Goal: Information Seeking & Learning: Check status

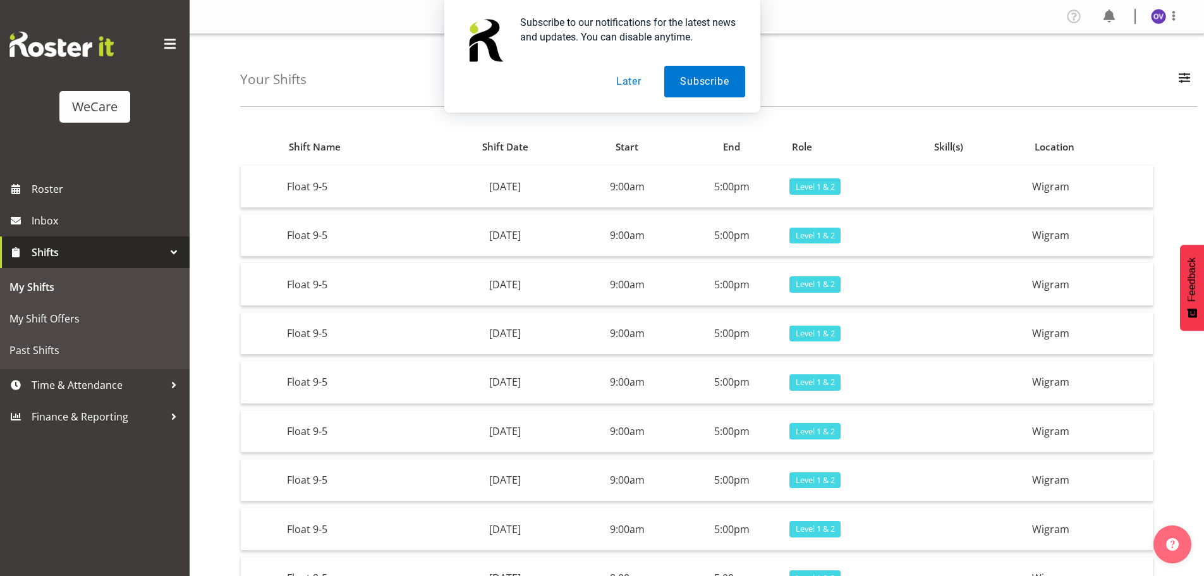
click at [808, 78] on div "Subscribe to our notifications for the latest news and updates. You can disable…" at bounding box center [602, 56] width 1204 height 112
click at [620, 84] on button "Later" at bounding box center [628, 82] width 57 height 32
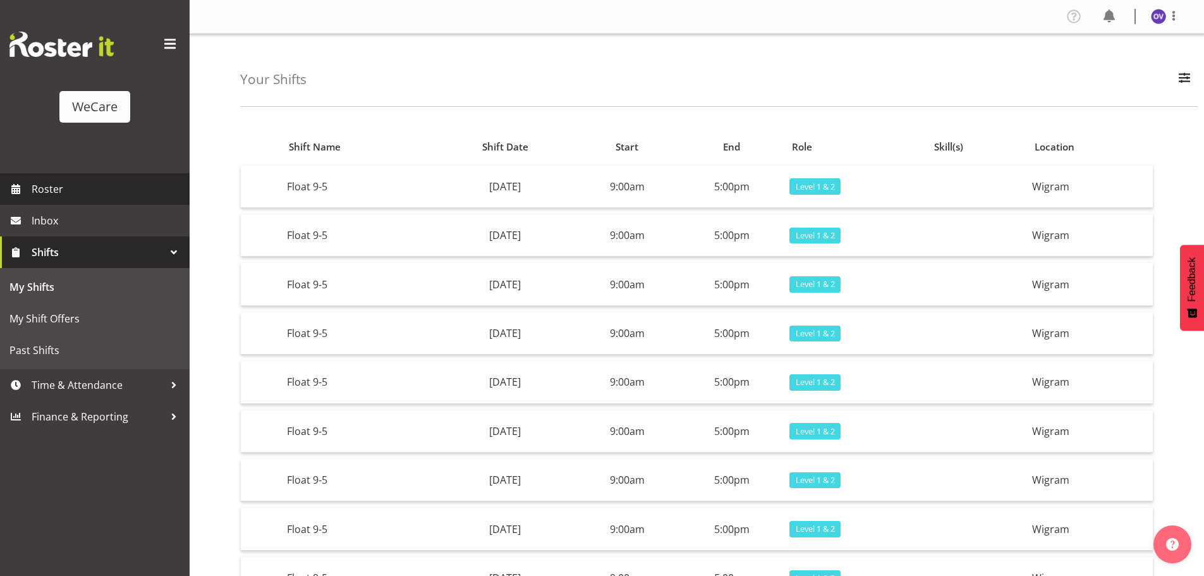
click at [71, 181] on span "Roster" at bounding box center [108, 188] width 152 height 19
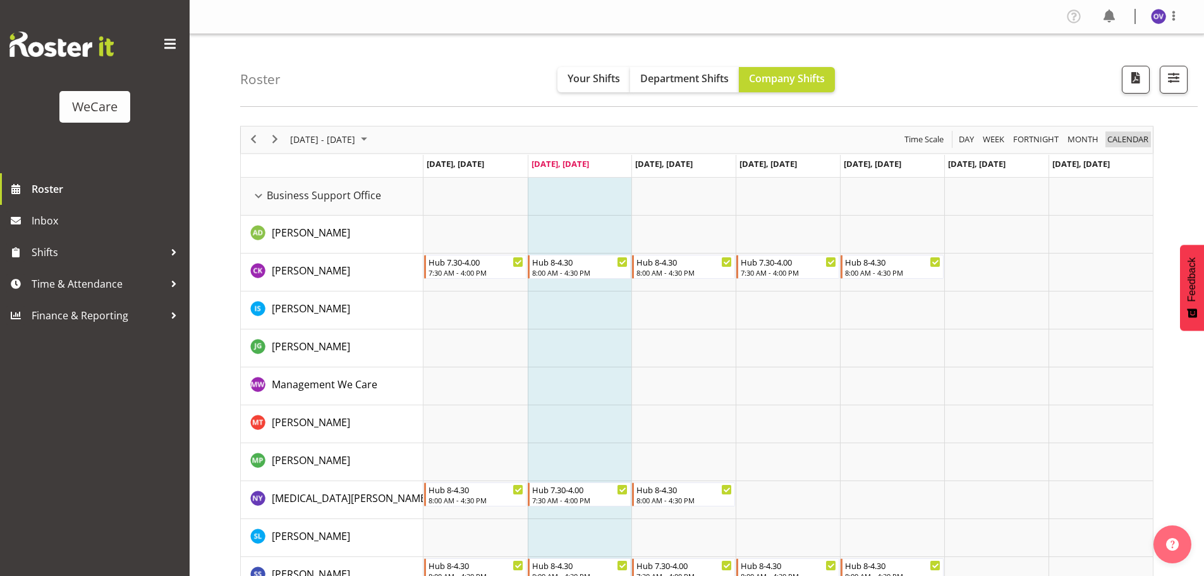
click at [1125, 139] on span "calendar" at bounding box center [1128, 139] width 44 height 16
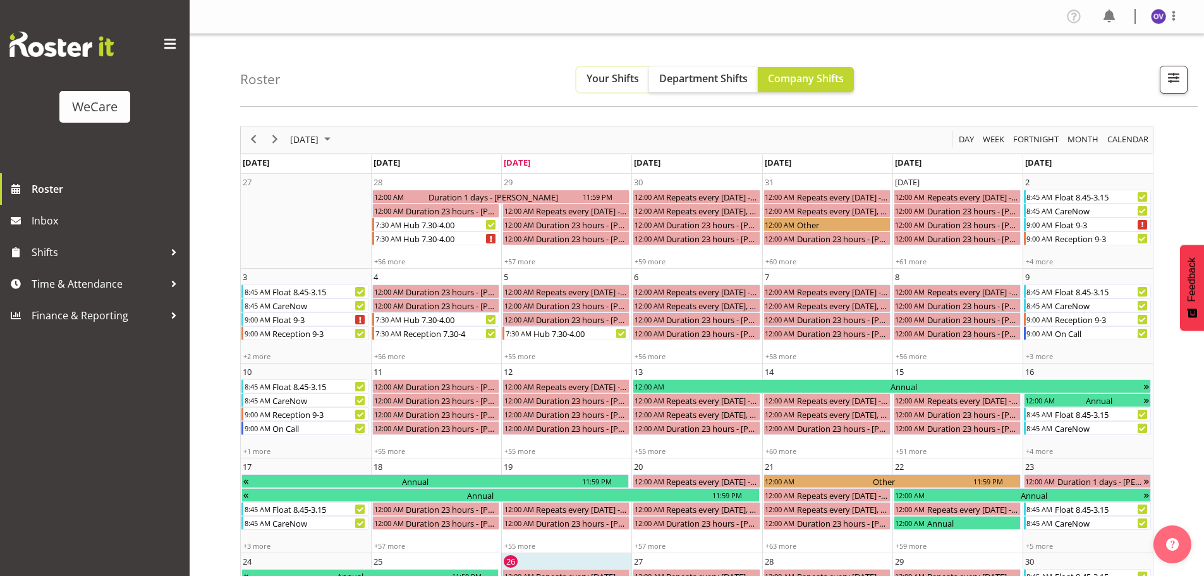
click at [602, 78] on span "Your Shifts" at bounding box center [612, 78] width 52 height 14
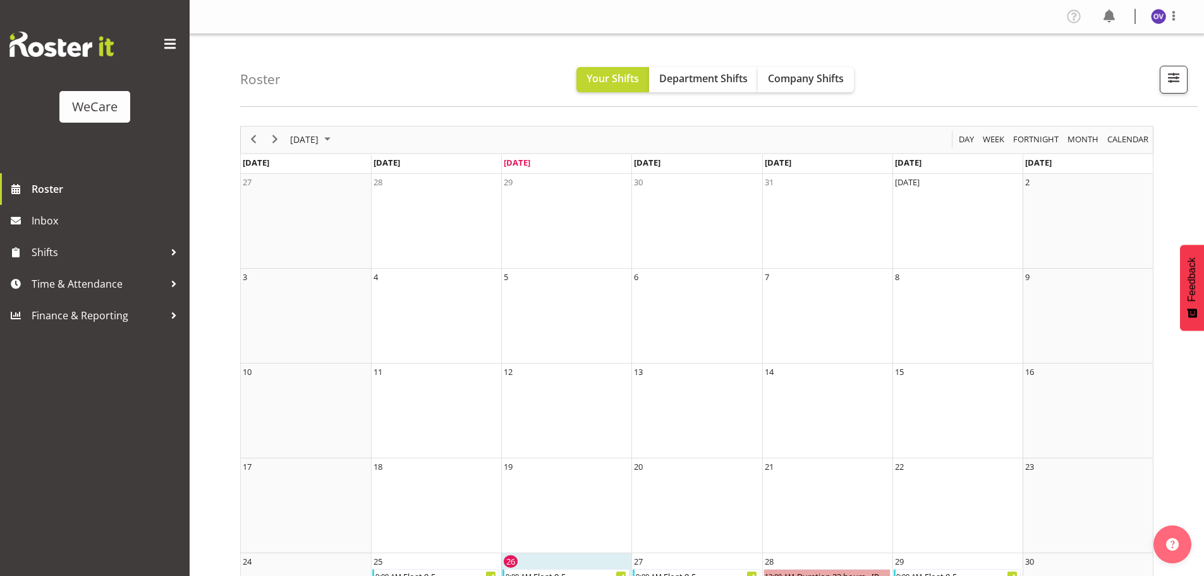
click at [271, 148] on div "next period" at bounding box center [274, 139] width 21 height 27
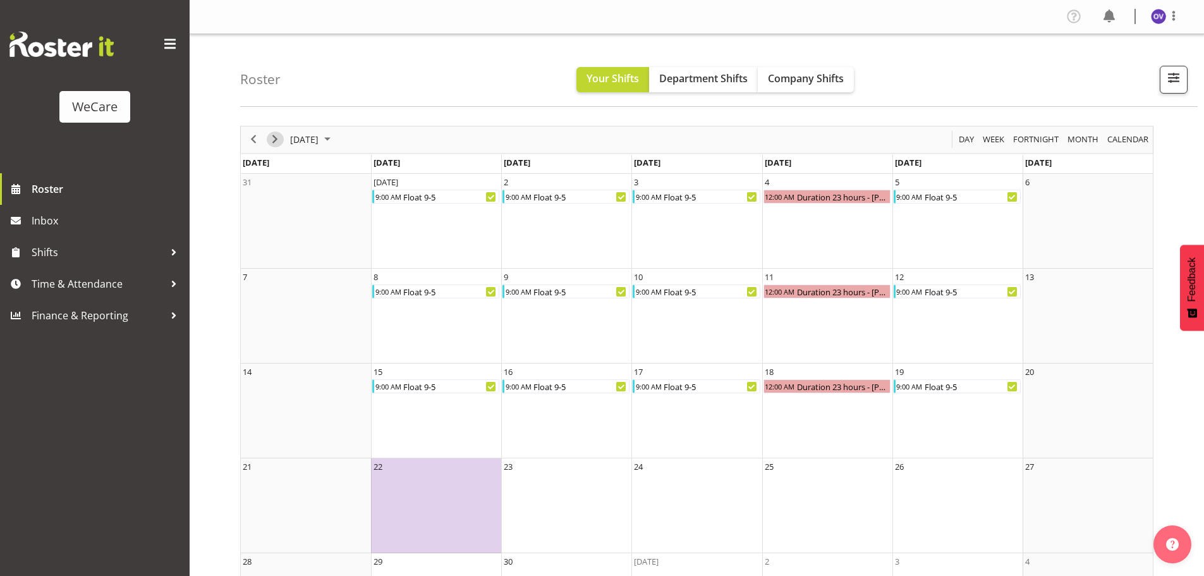
click at [272, 145] on span "Next" at bounding box center [274, 139] width 15 height 16
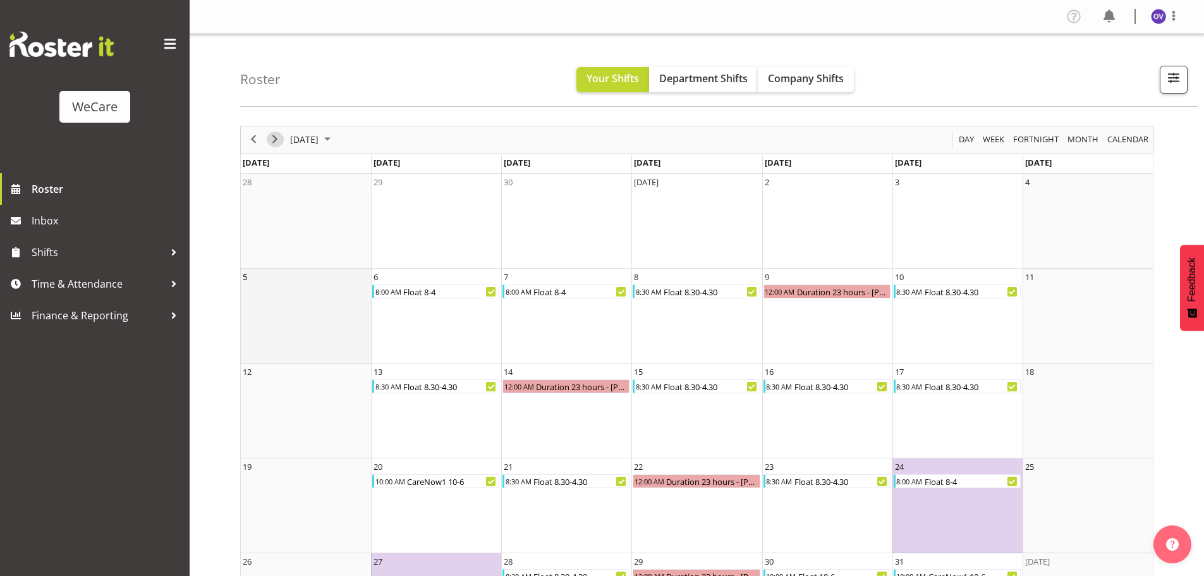
scroll to position [82, 0]
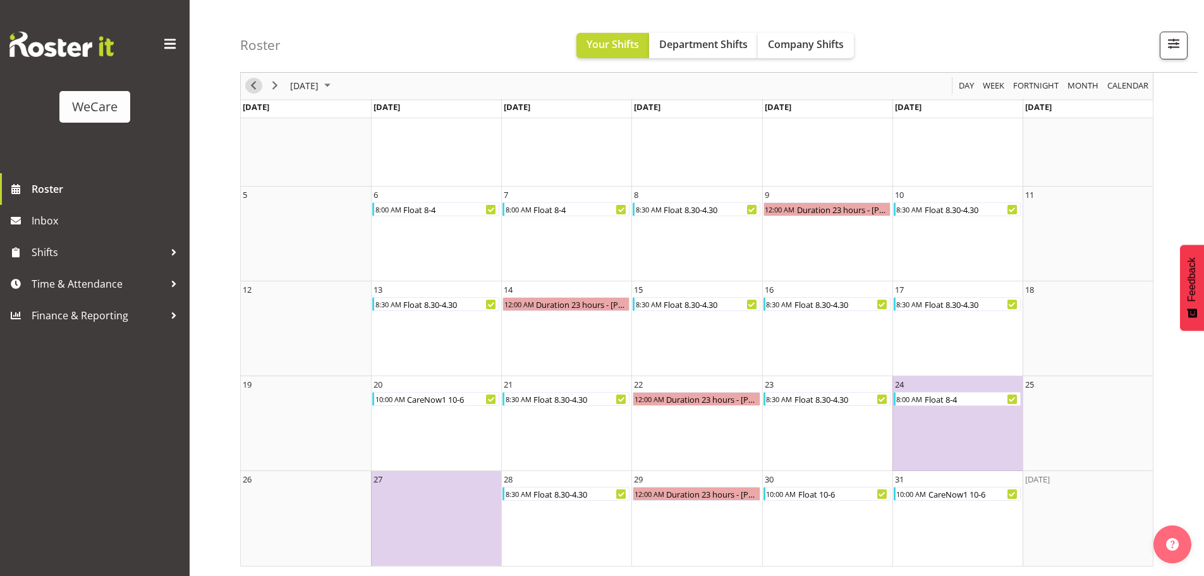
click at [251, 86] on span "Previous" at bounding box center [253, 86] width 15 height 16
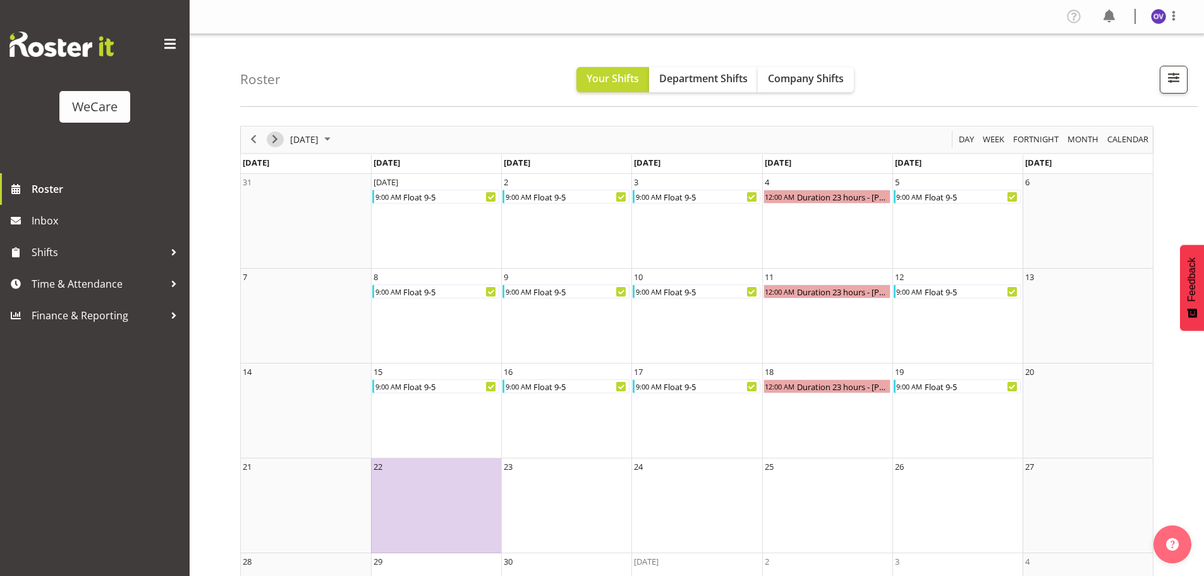
click at [277, 142] on span "Next" at bounding box center [274, 139] width 15 height 16
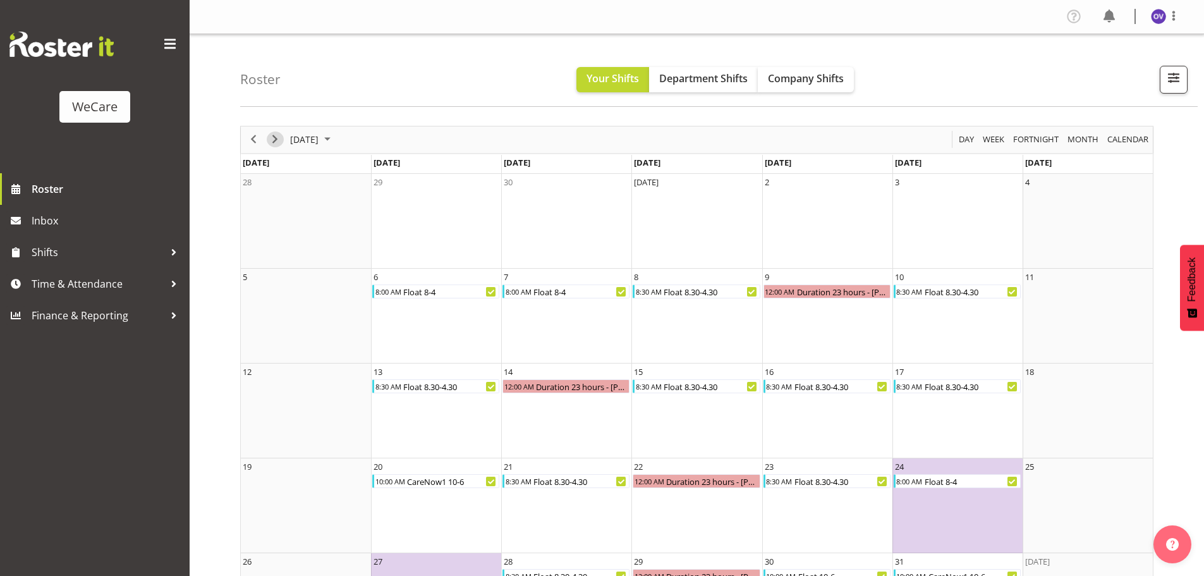
scroll to position [82, 0]
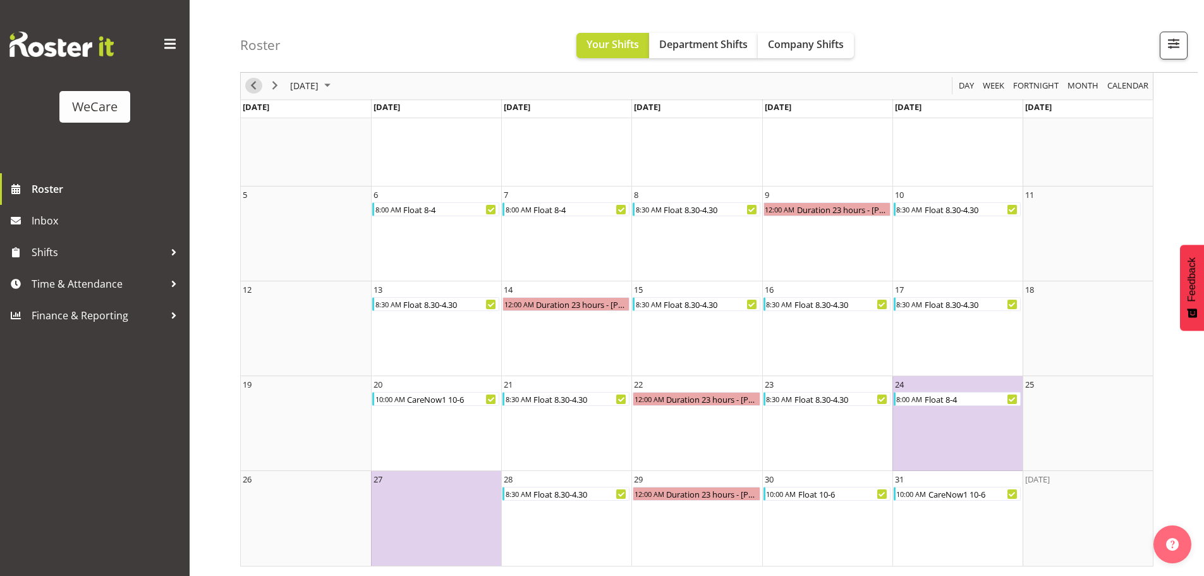
click at [254, 80] on span "Previous" at bounding box center [253, 86] width 15 height 16
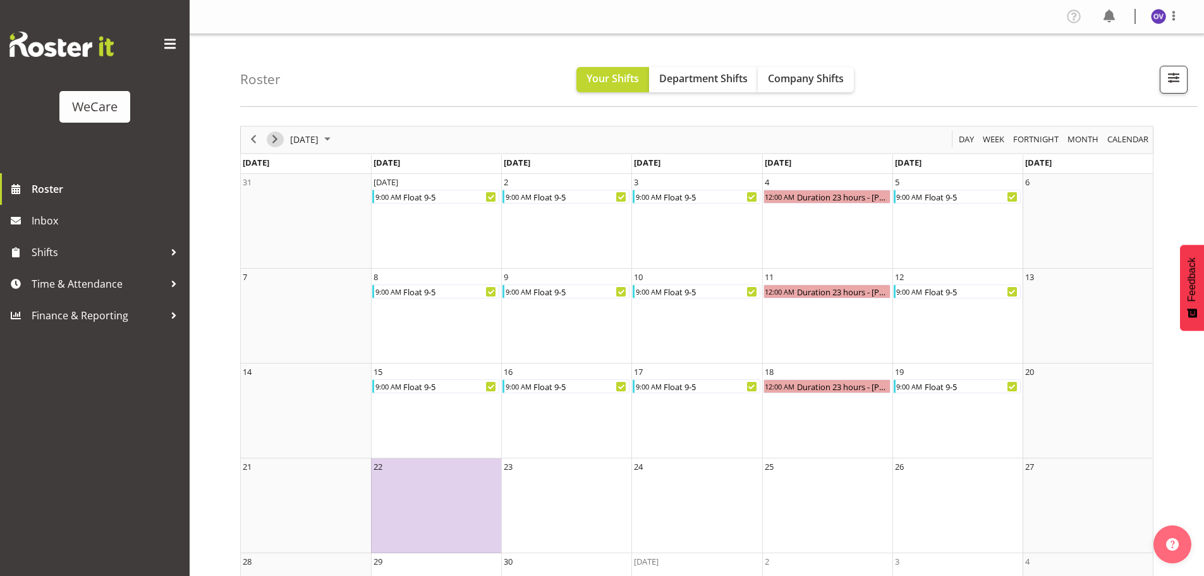
click at [274, 143] on span "Next" at bounding box center [274, 139] width 15 height 16
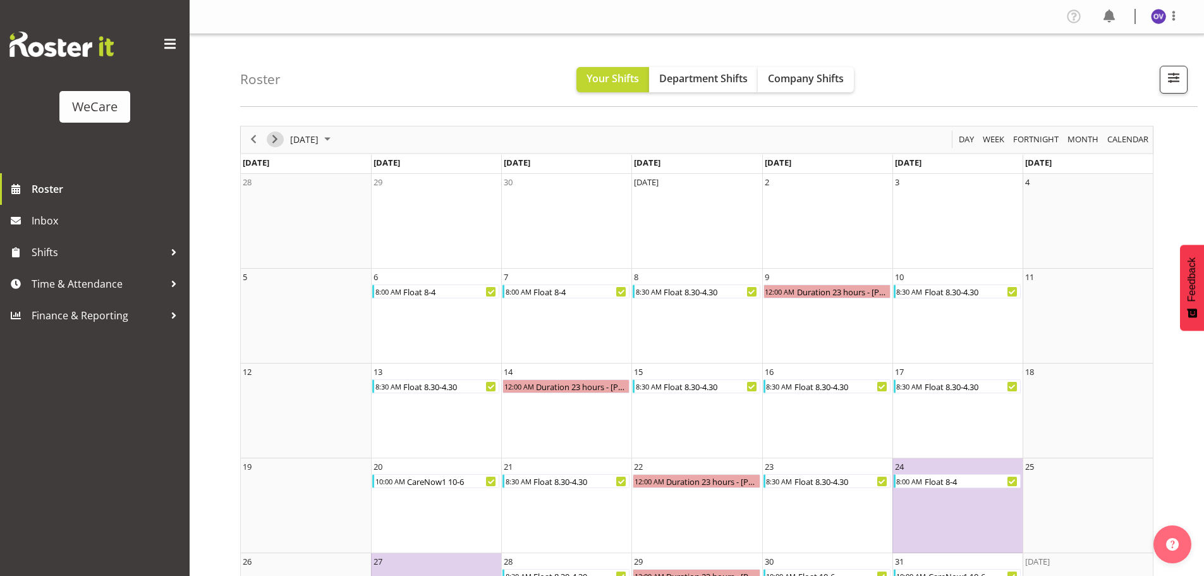
click at [276, 143] on span "Next" at bounding box center [274, 139] width 15 height 16
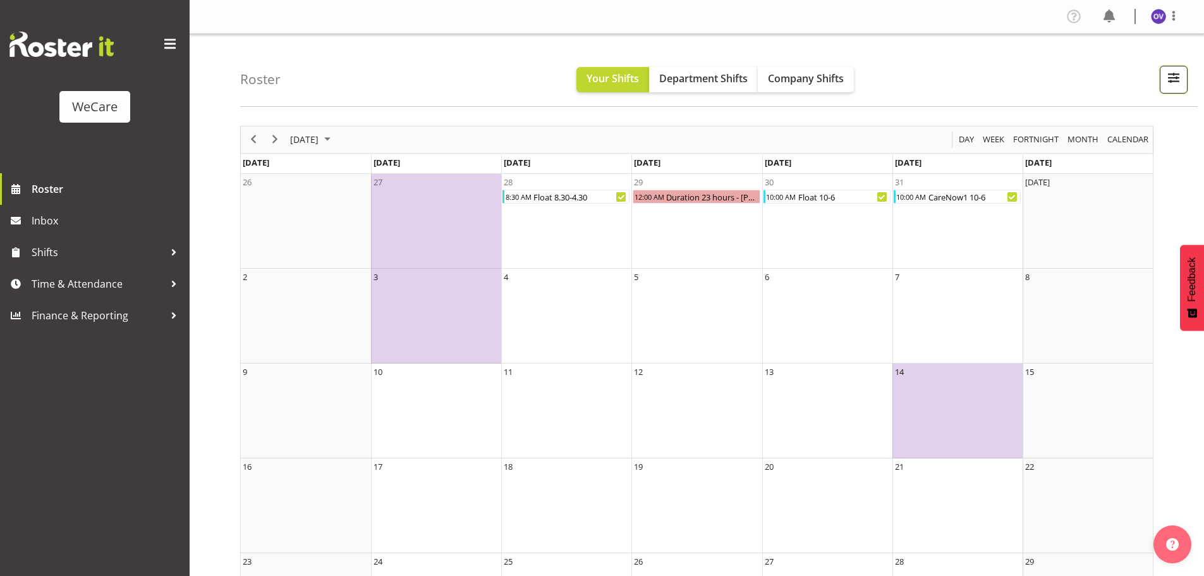
click at [1184, 91] on button "button" at bounding box center [1173, 80] width 28 height 28
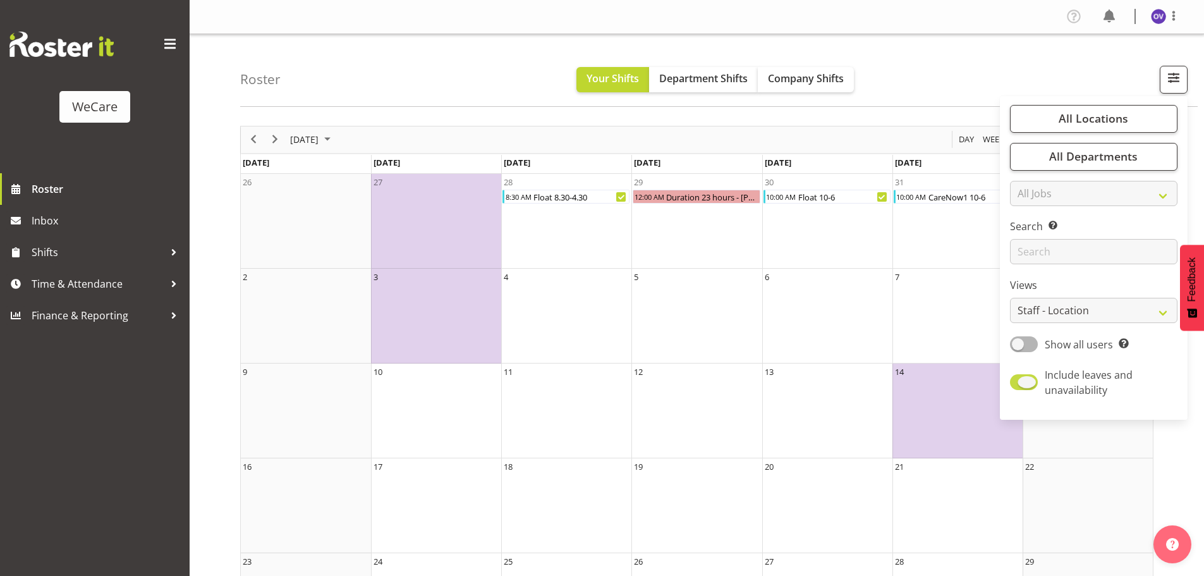
click at [1032, 385] on span at bounding box center [1024, 382] width 28 height 16
click at [1018, 385] on input "Include leaves and unavailability" at bounding box center [1014, 382] width 8 height 8
click at [1032, 385] on span at bounding box center [1024, 382] width 28 height 16
click at [1018, 385] on input "Include leaves and unavailability" at bounding box center [1014, 382] width 8 height 8
checkbox input "true"
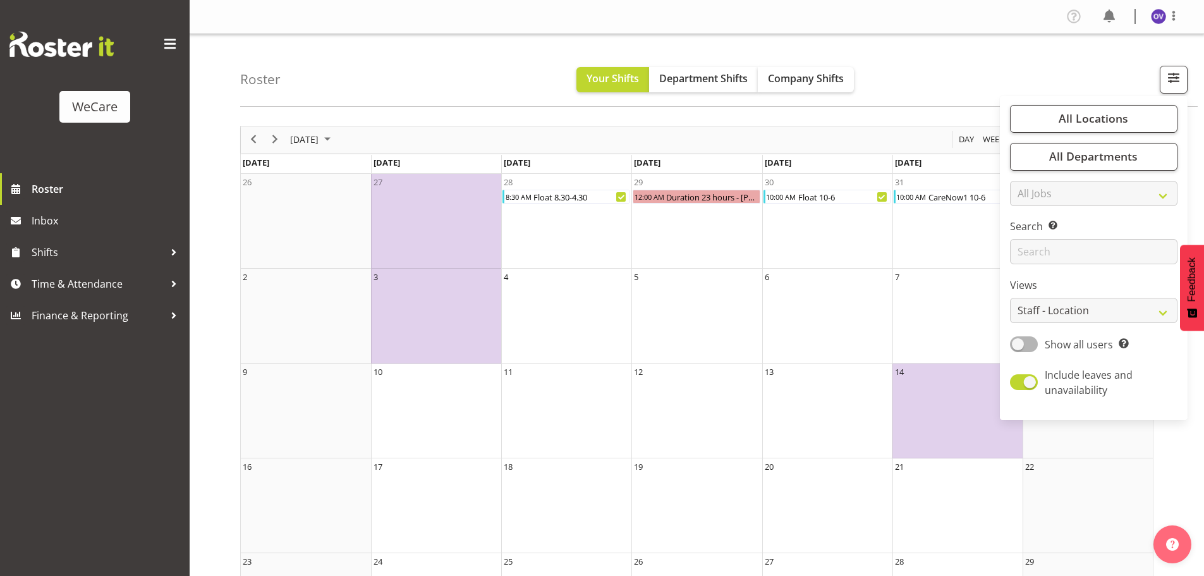
click at [934, 64] on div "Roster Your Shifts Department Shifts Company Shifts All Locations Clear Busines…" at bounding box center [718, 70] width 957 height 73
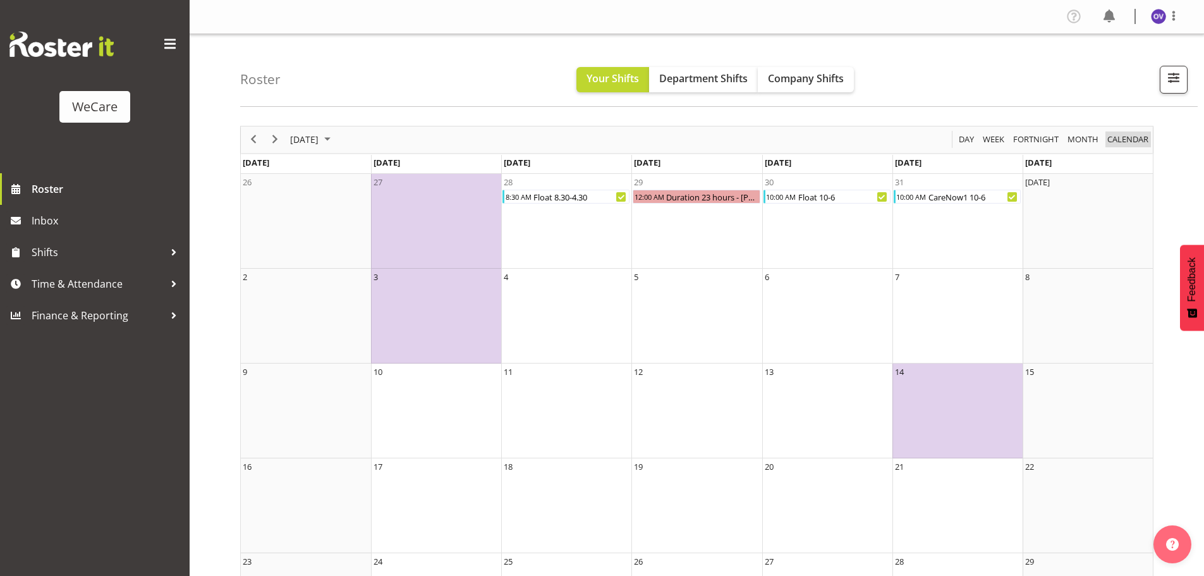
click at [1120, 142] on span "calendar" at bounding box center [1128, 139] width 44 height 16
click at [1082, 139] on span "Month" at bounding box center [1082, 139] width 33 height 16
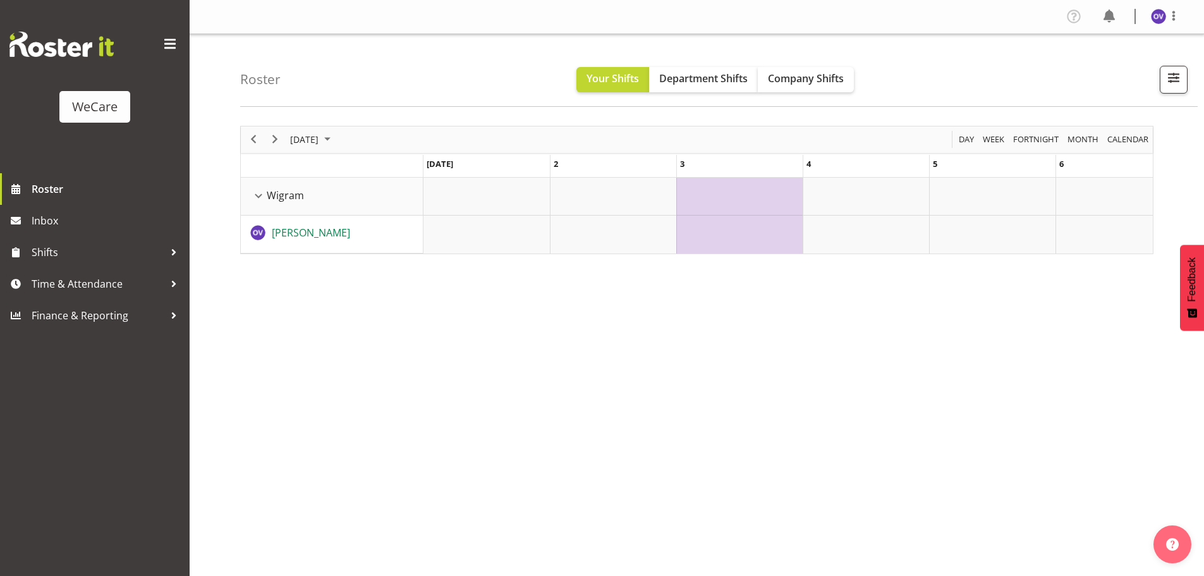
click at [303, 239] on link "Olive Vermazen" at bounding box center [311, 232] width 78 height 15
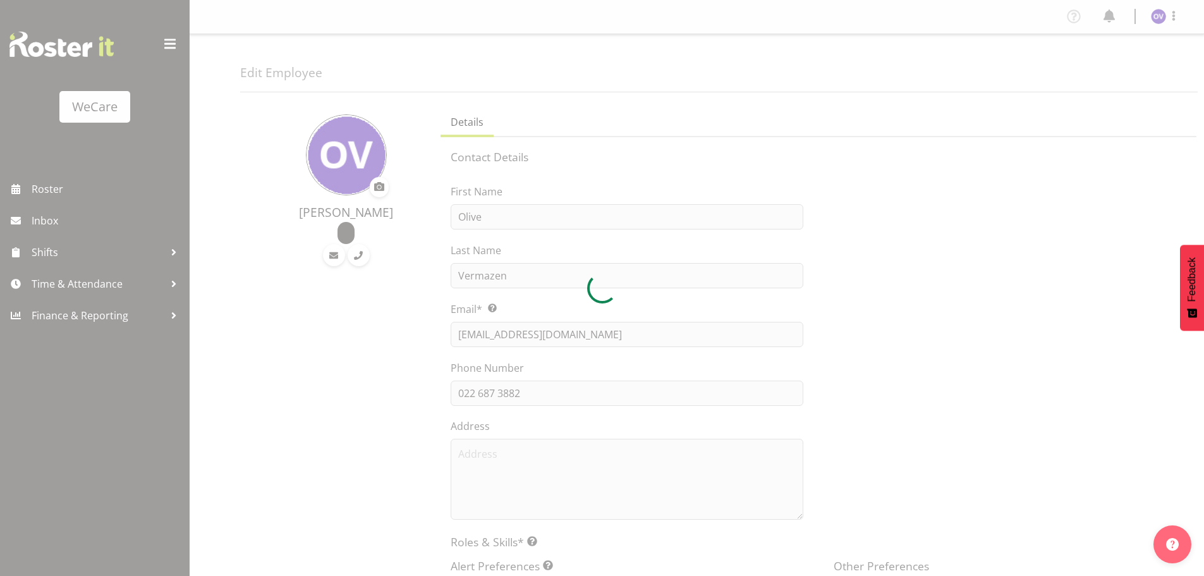
select select "location"
select select "TimelineWeek"
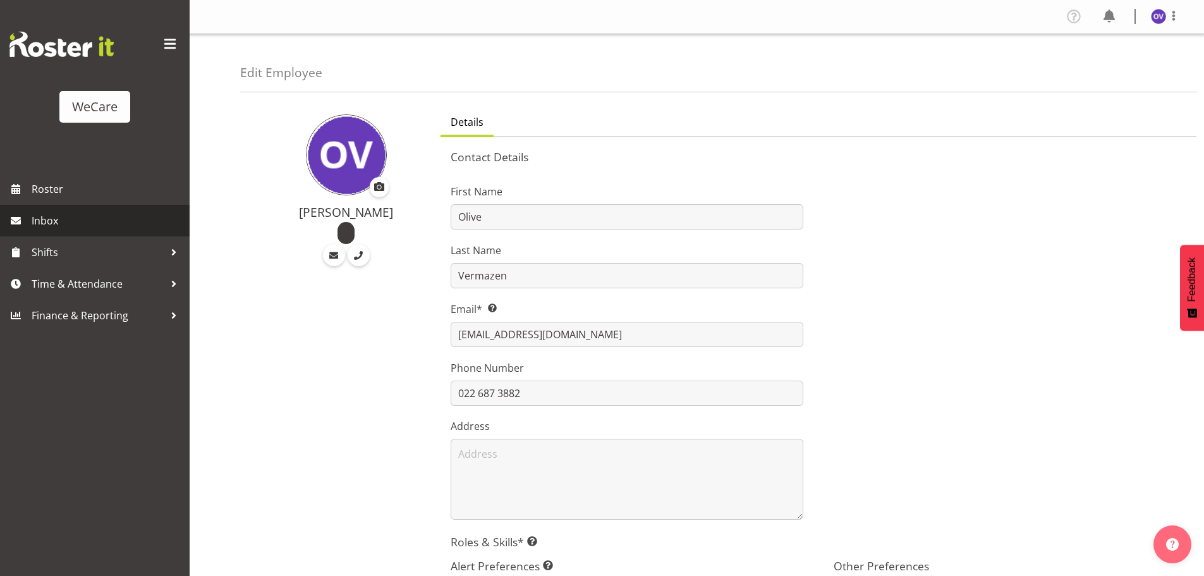
click at [58, 224] on span "Inbox" at bounding box center [108, 220] width 152 height 19
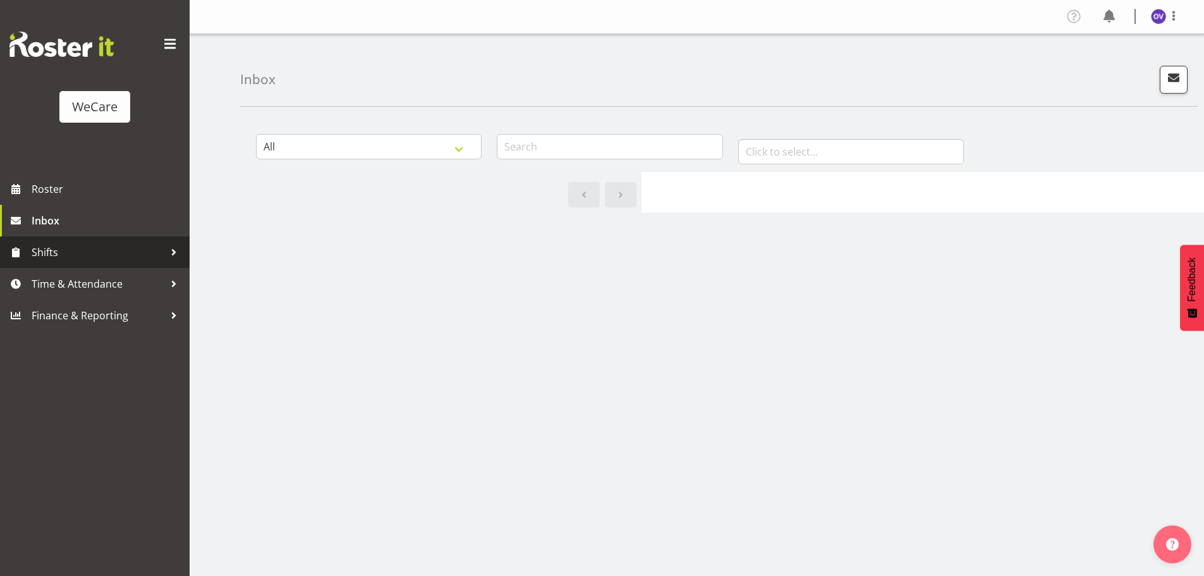
click at [56, 253] on span "Shifts" at bounding box center [98, 252] width 133 height 19
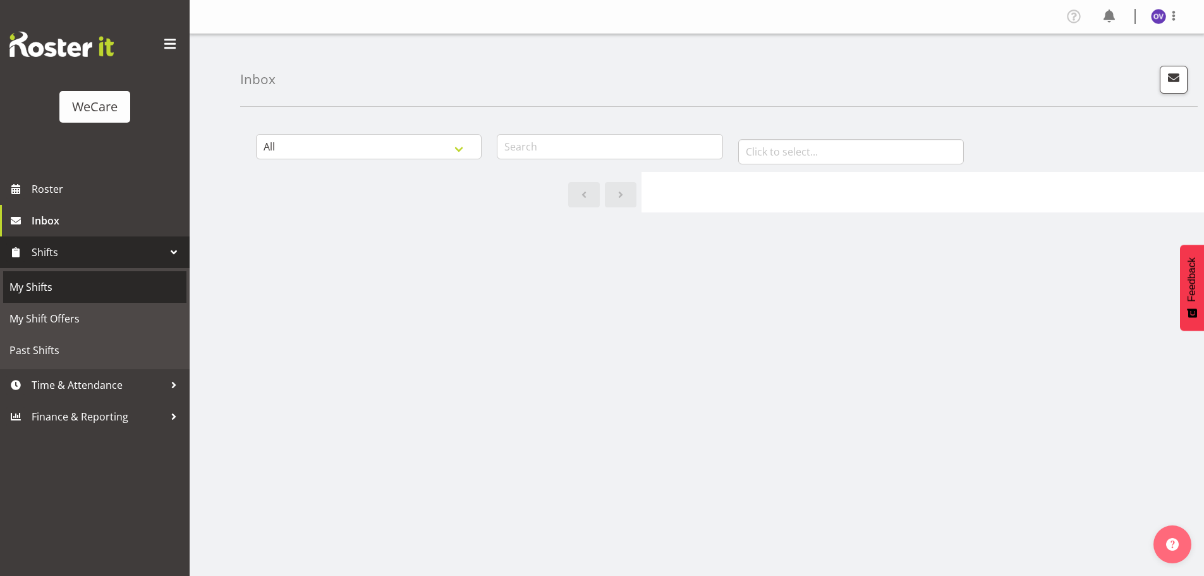
click at [51, 284] on span "My Shifts" at bounding box center [94, 286] width 171 height 19
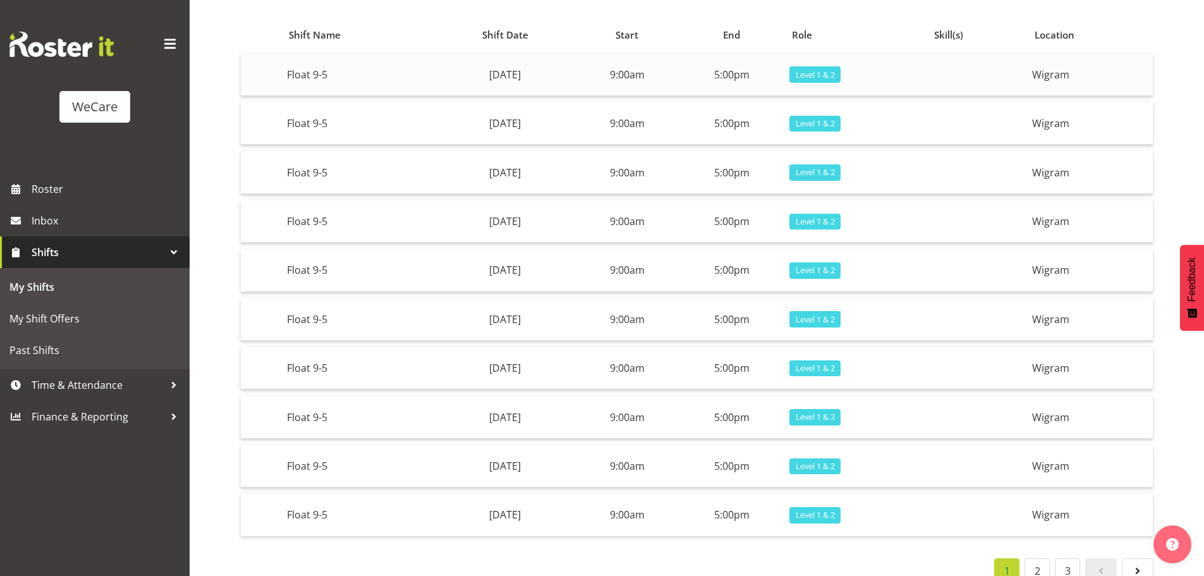
scroll to position [138, 0]
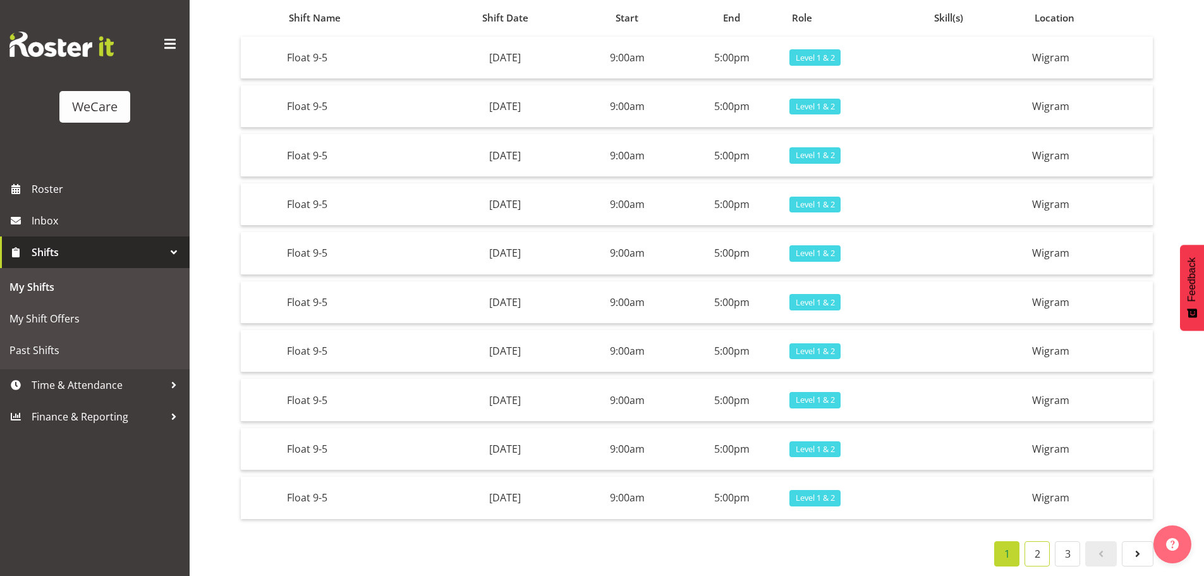
click at [1038, 547] on link "2" at bounding box center [1036, 553] width 25 height 25
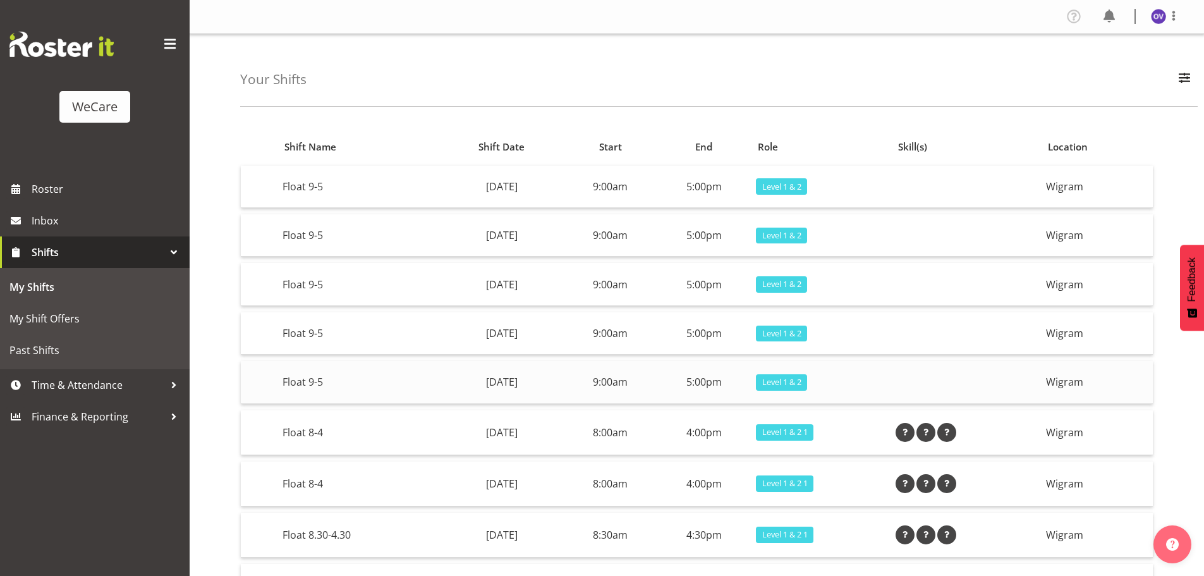
scroll to position [147, 0]
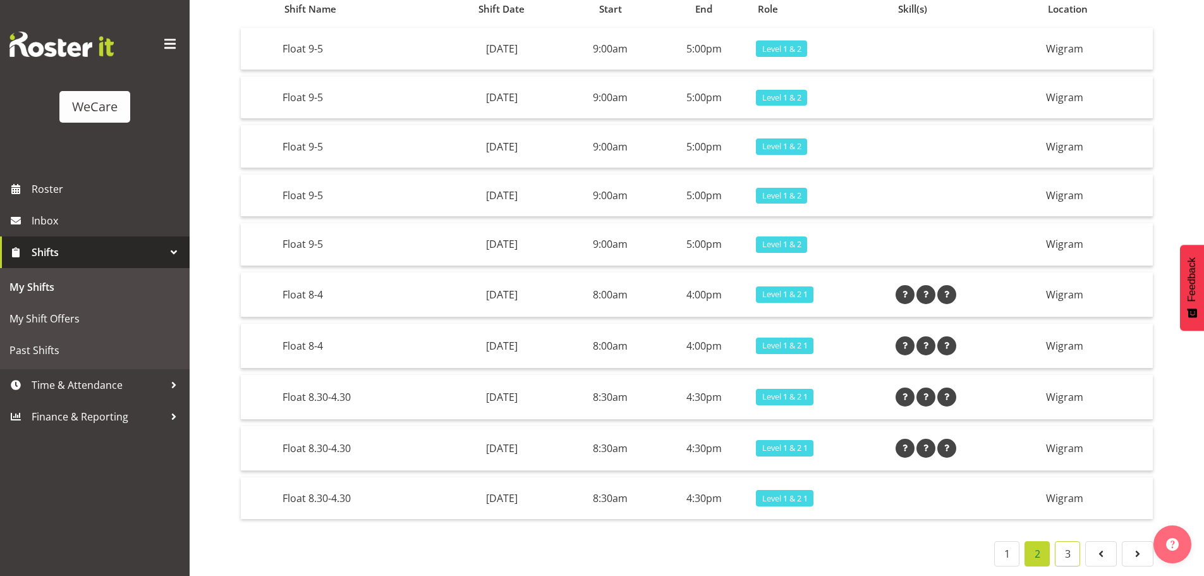
click at [1073, 548] on link "3" at bounding box center [1067, 553] width 25 height 25
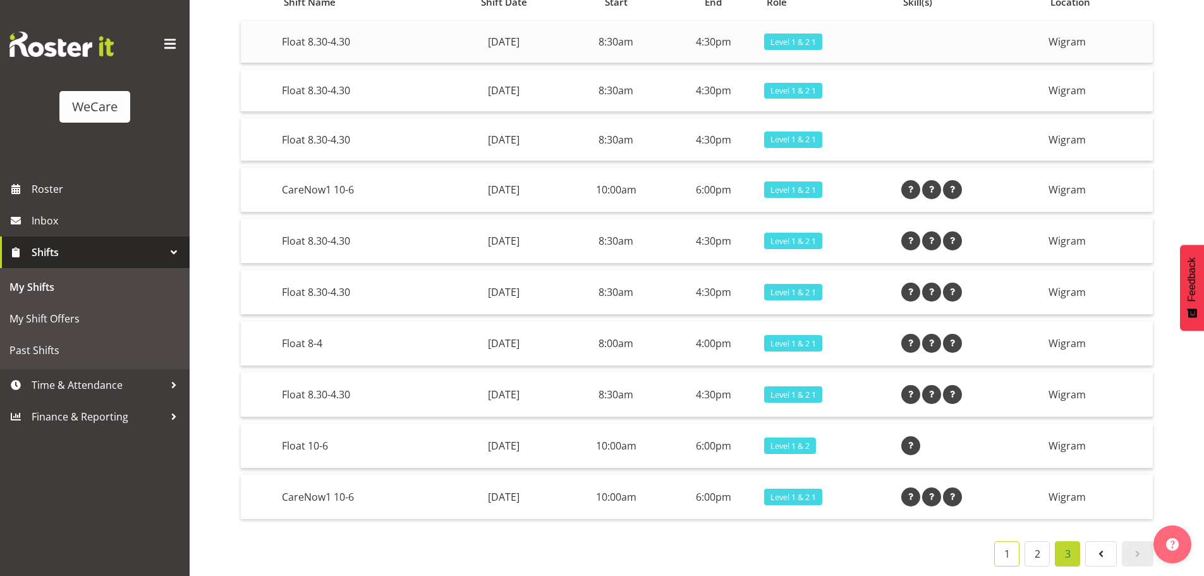
scroll to position [0, 0]
